Goal: Obtain resource: Obtain resource

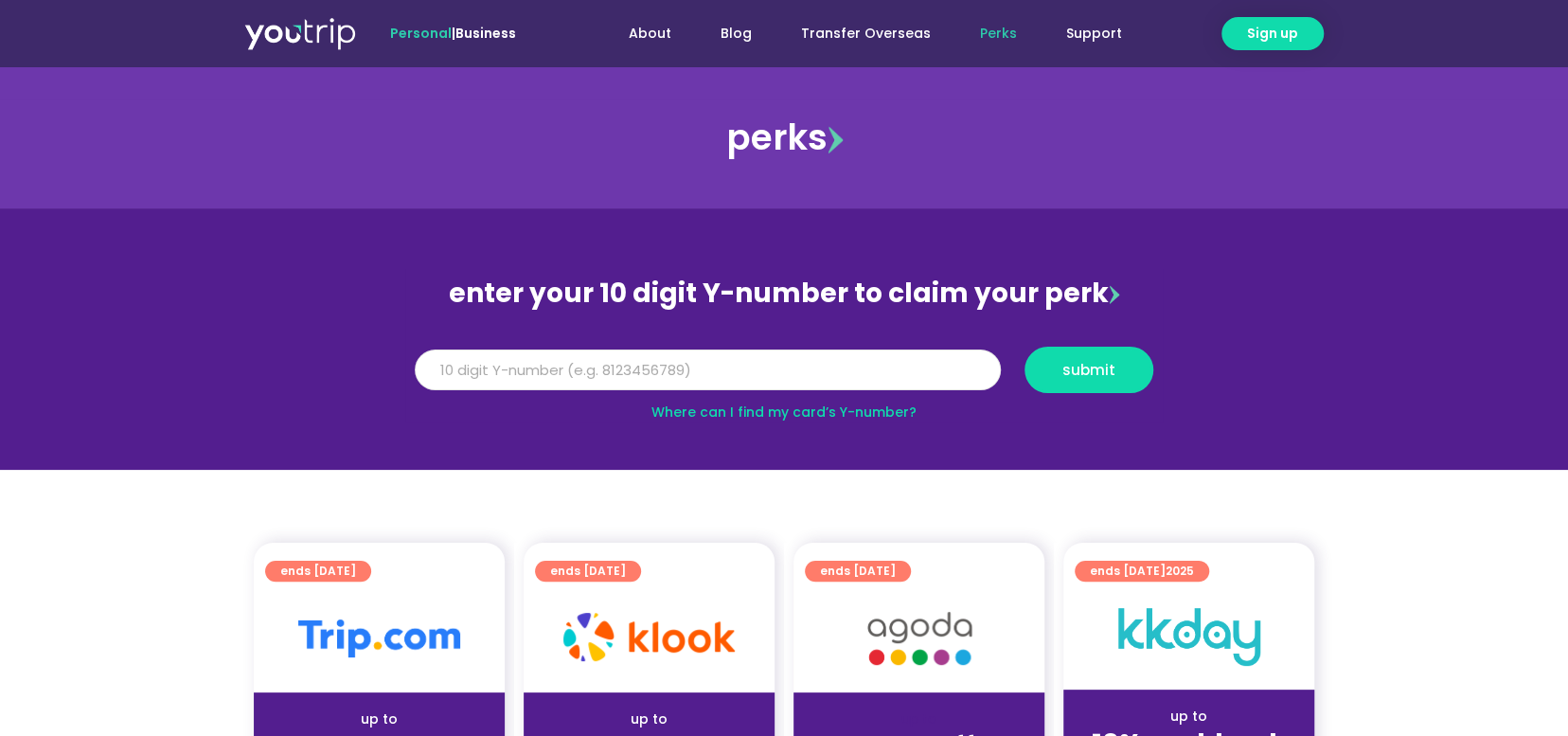
click at [504, 379] on input "Y Number" at bounding box center [708, 370] width 587 height 41
click at [715, 364] on input "Y Number" at bounding box center [708, 370] width 587 height 41
paste input "8152625641"
type input "8152625641"
click at [1082, 372] on span "submit" at bounding box center [1089, 369] width 53 height 14
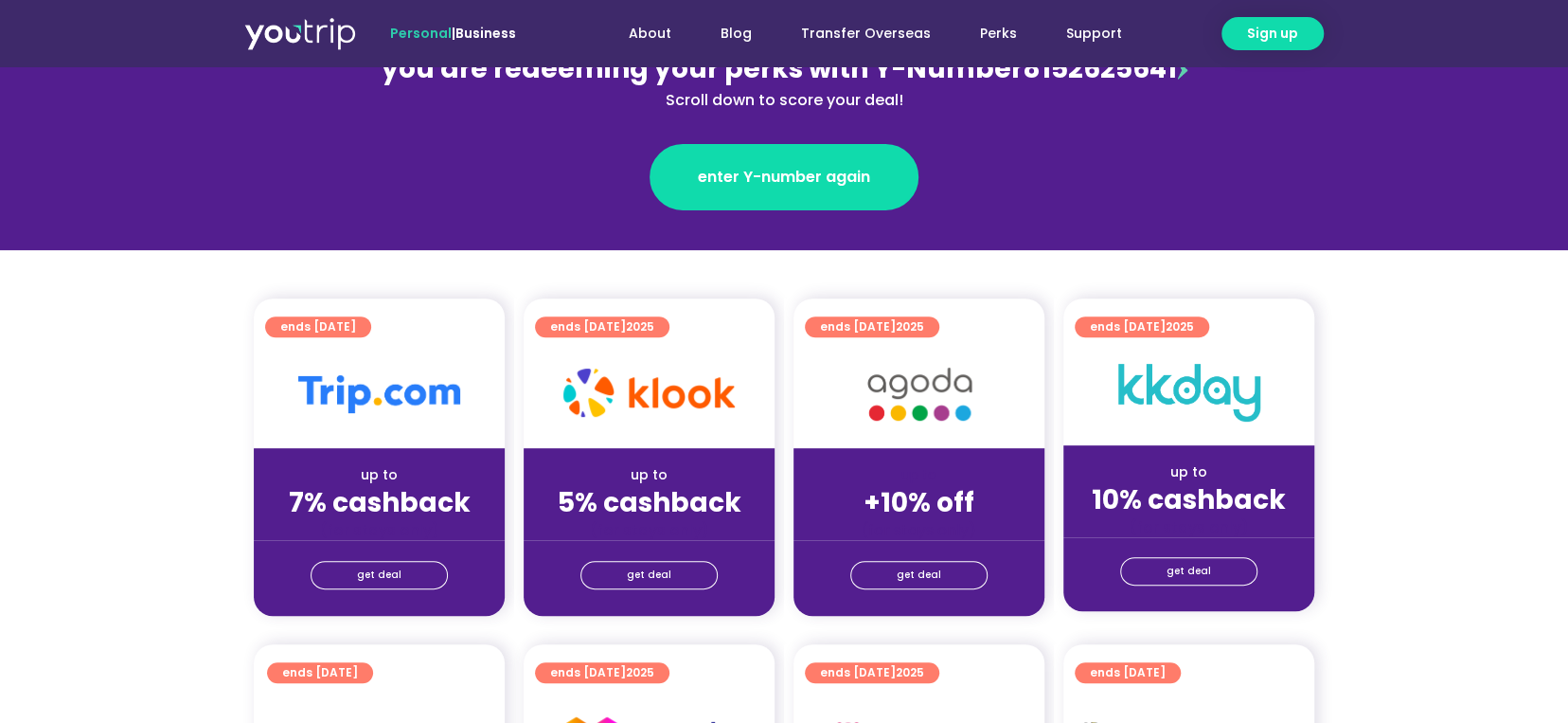
scroll to position [284, 0]
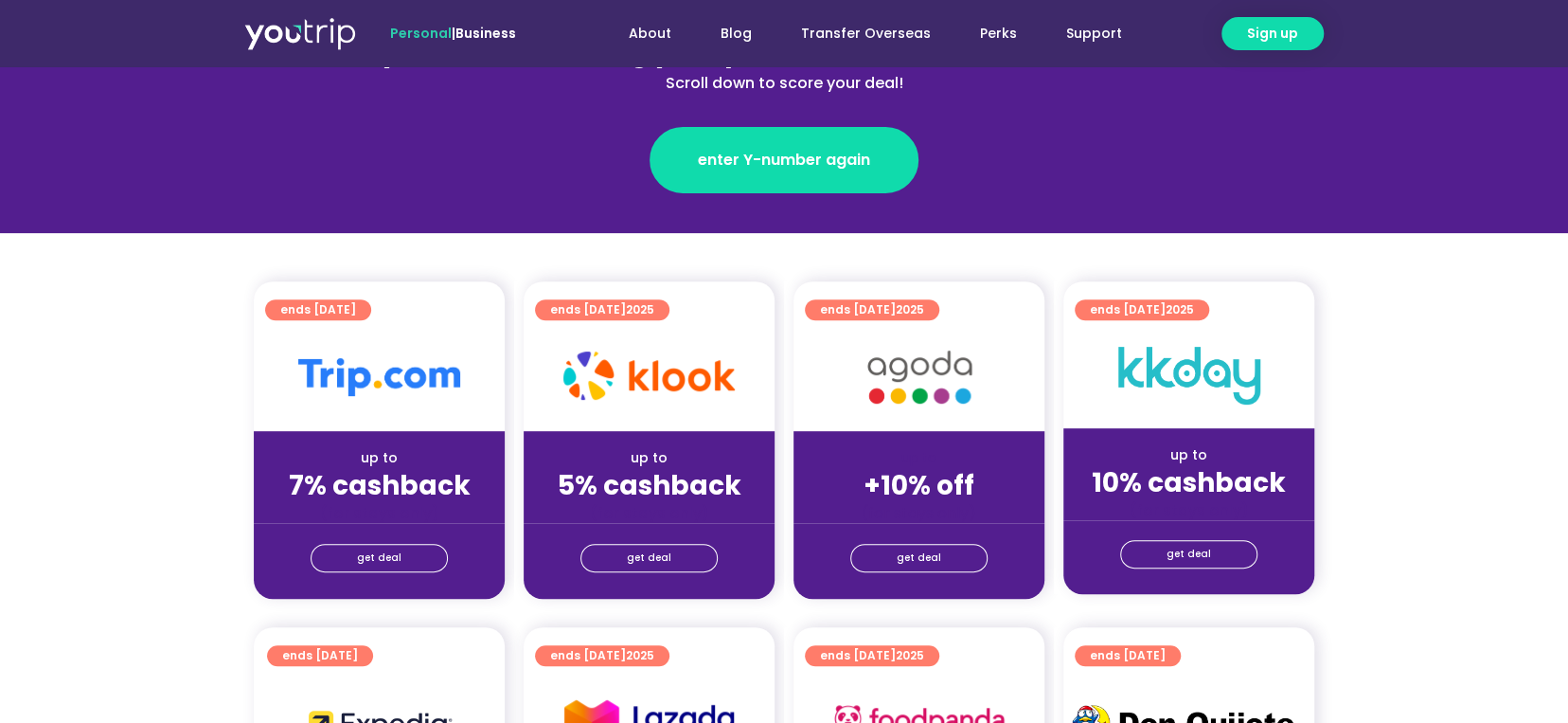
click at [911, 496] on strong "+10% off" at bounding box center [919, 485] width 111 height 37
click at [933, 549] on span "get deal" at bounding box center [919, 558] width 44 height 27
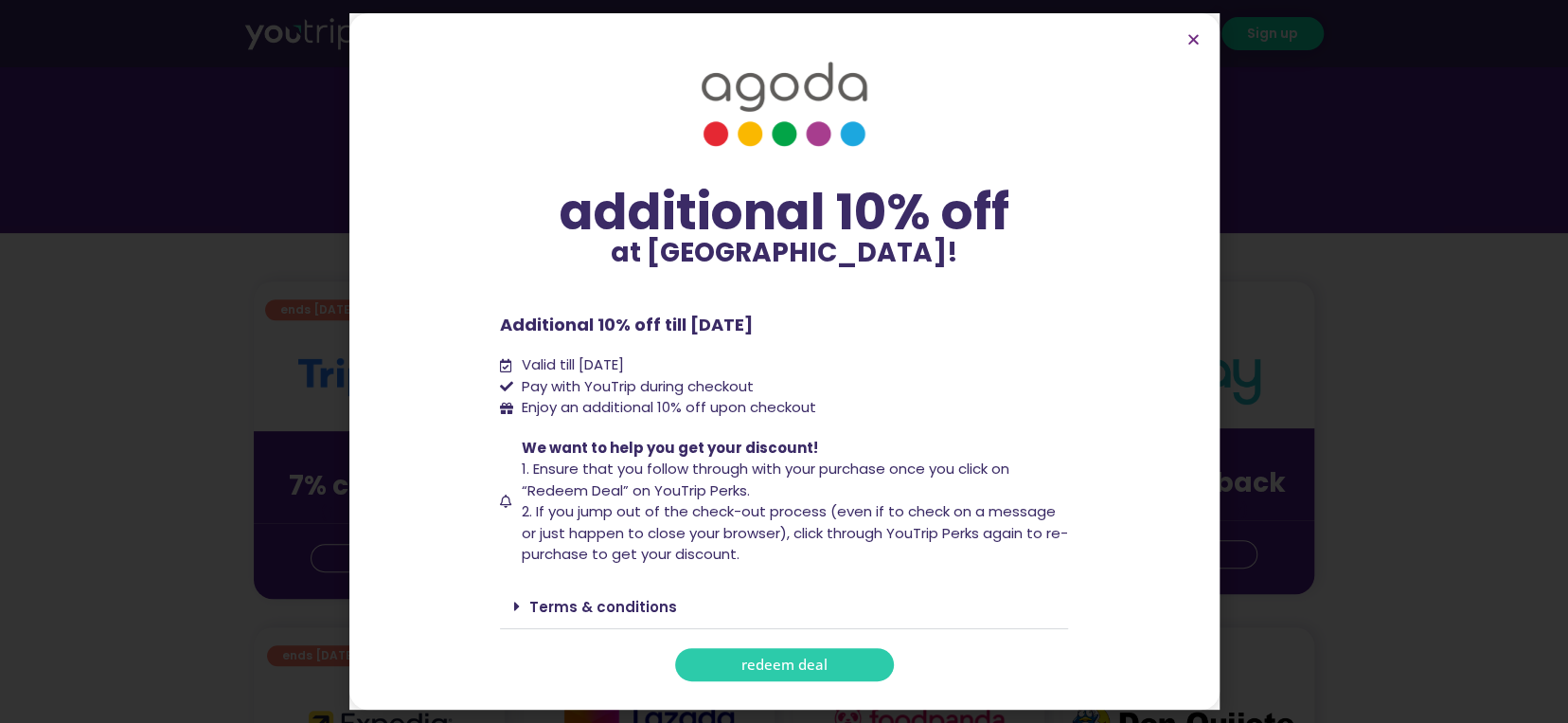
click at [821, 662] on span "redeem deal" at bounding box center [785, 665] width 86 height 14
